Goal: Check status: Check status

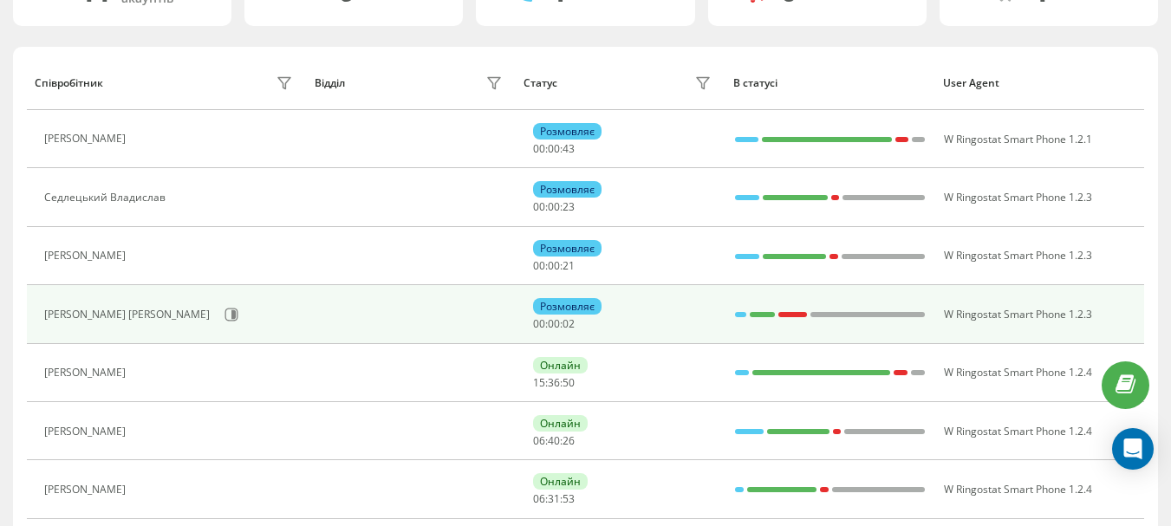
scroll to position [165, 0]
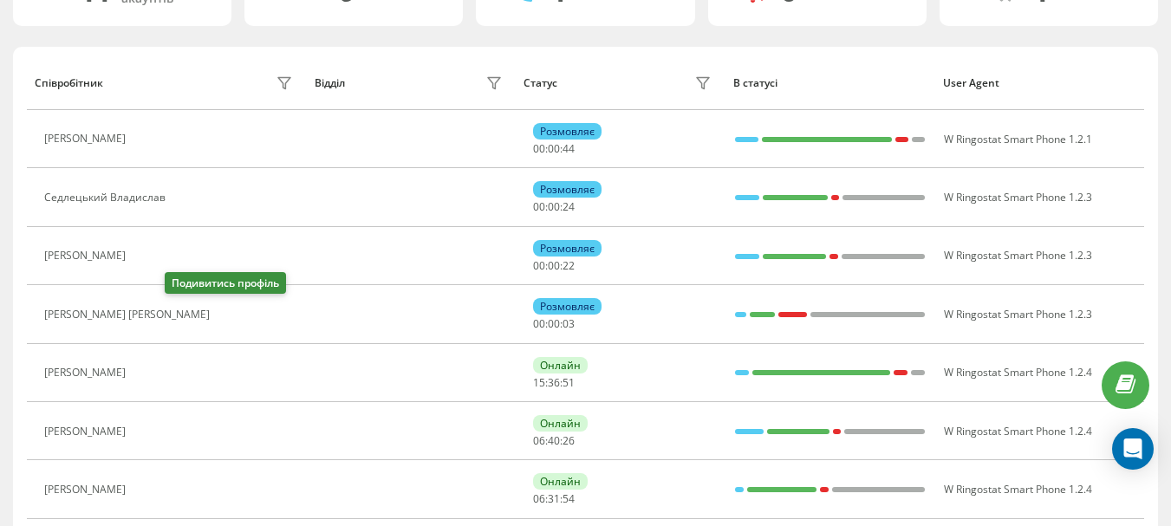
click at [222, 313] on icon at bounding box center [229, 315] width 14 height 14
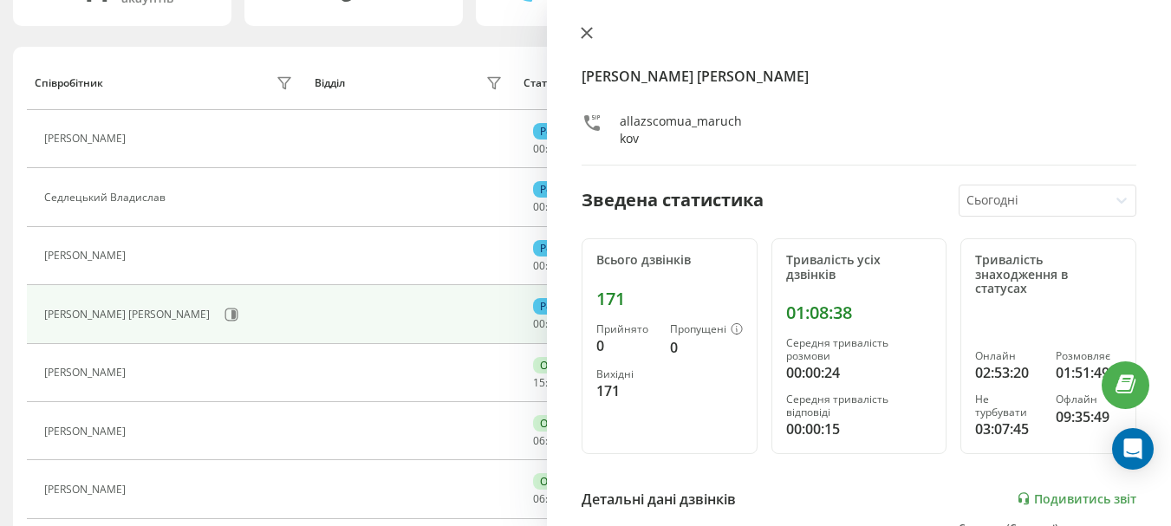
click at [588, 31] on icon at bounding box center [586, 33] width 10 height 10
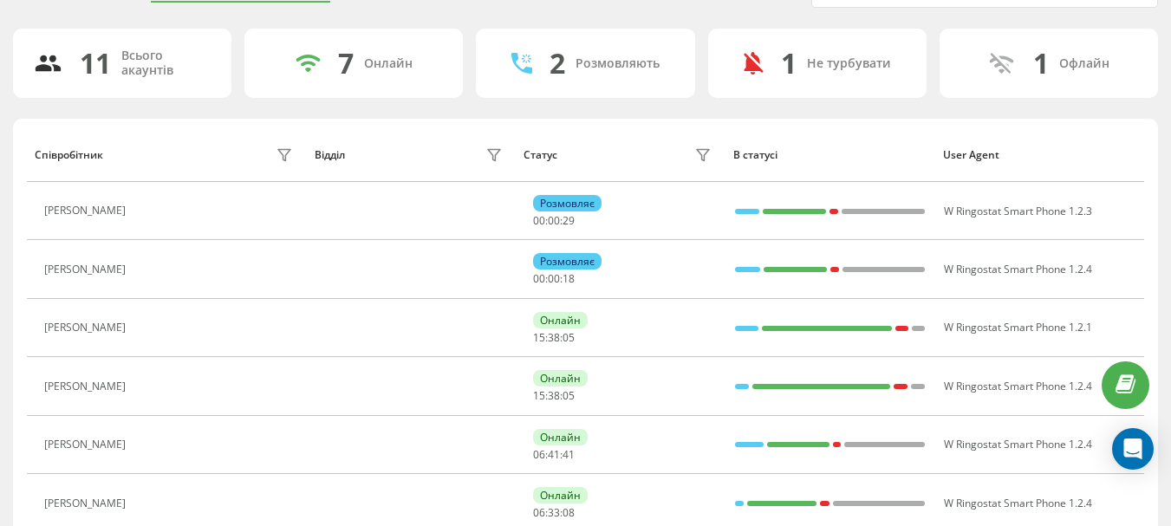
scroll to position [165, 0]
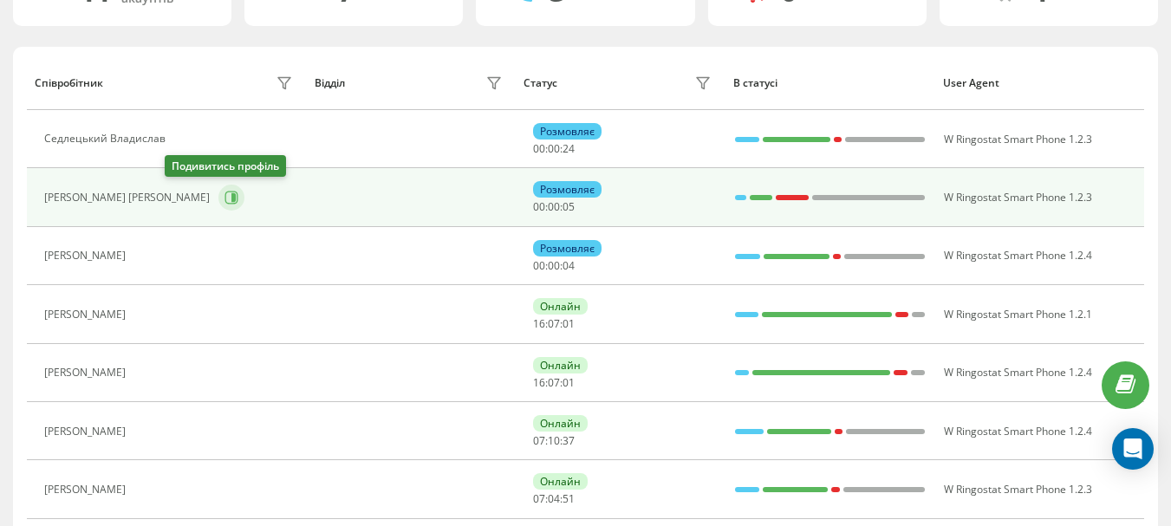
click at [224, 198] on icon at bounding box center [231, 198] width 14 height 14
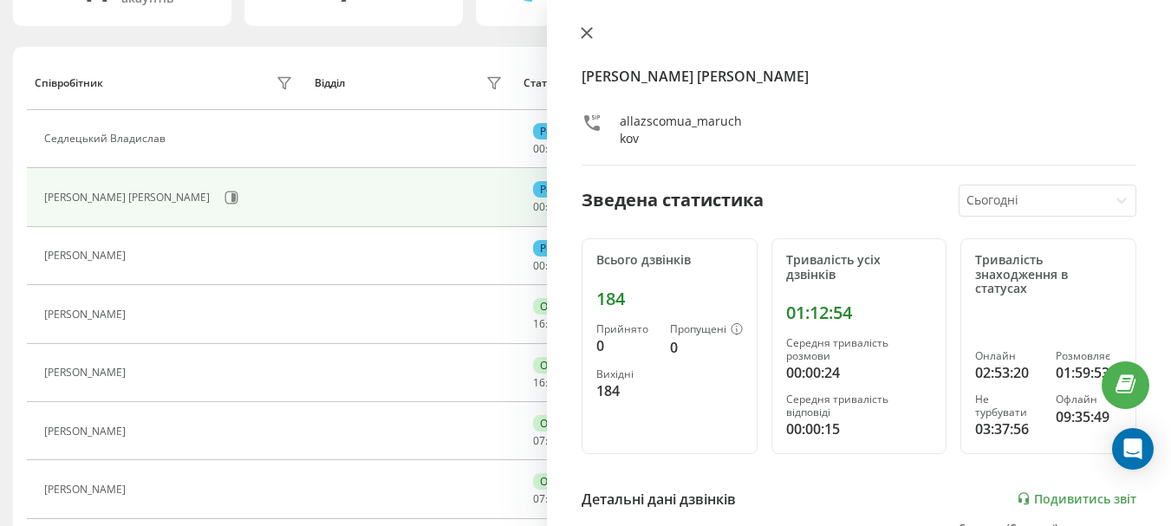
click at [587, 32] on icon at bounding box center [586, 33] width 10 height 10
